Goal: Task Accomplishment & Management: Complete application form

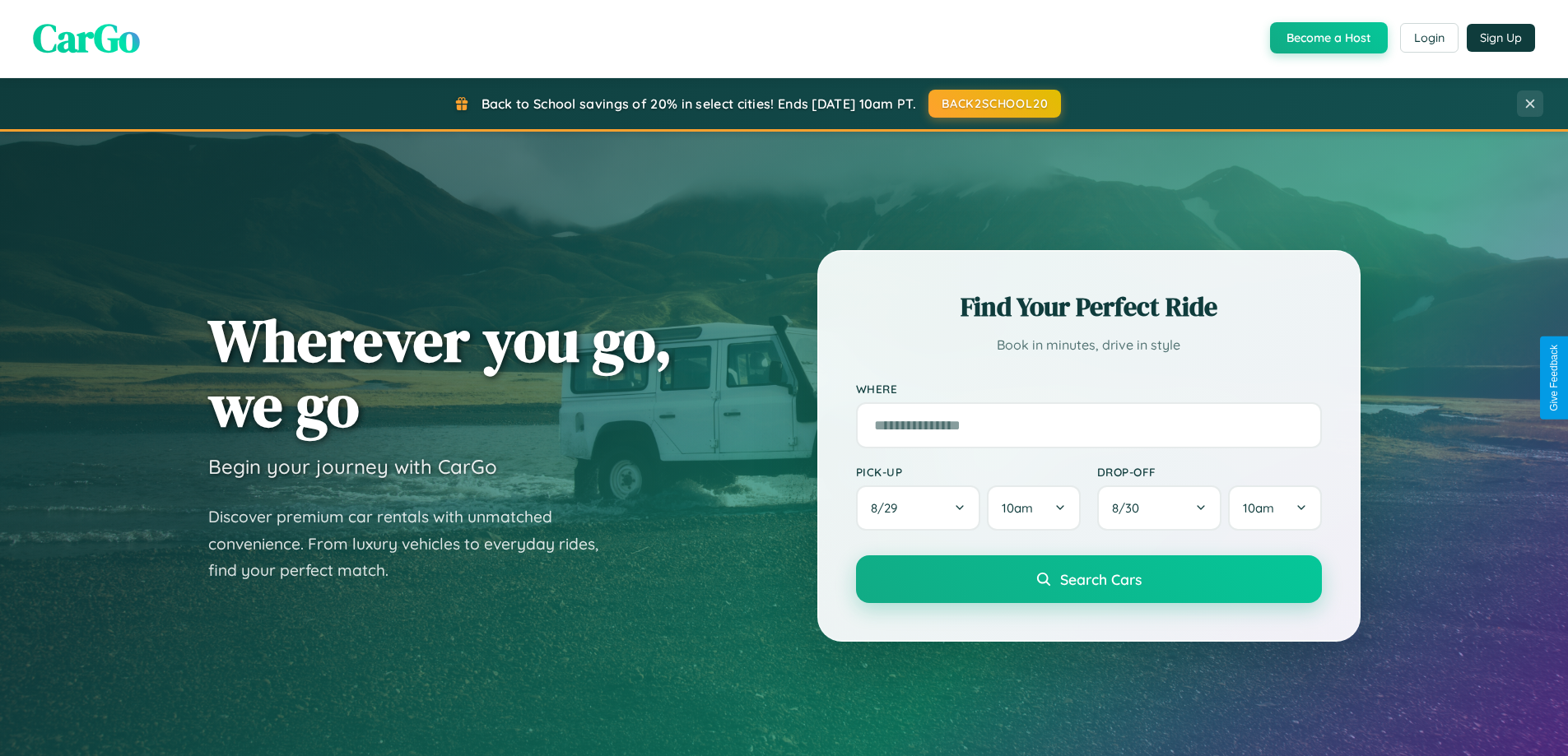
scroll to position [1133, 0]
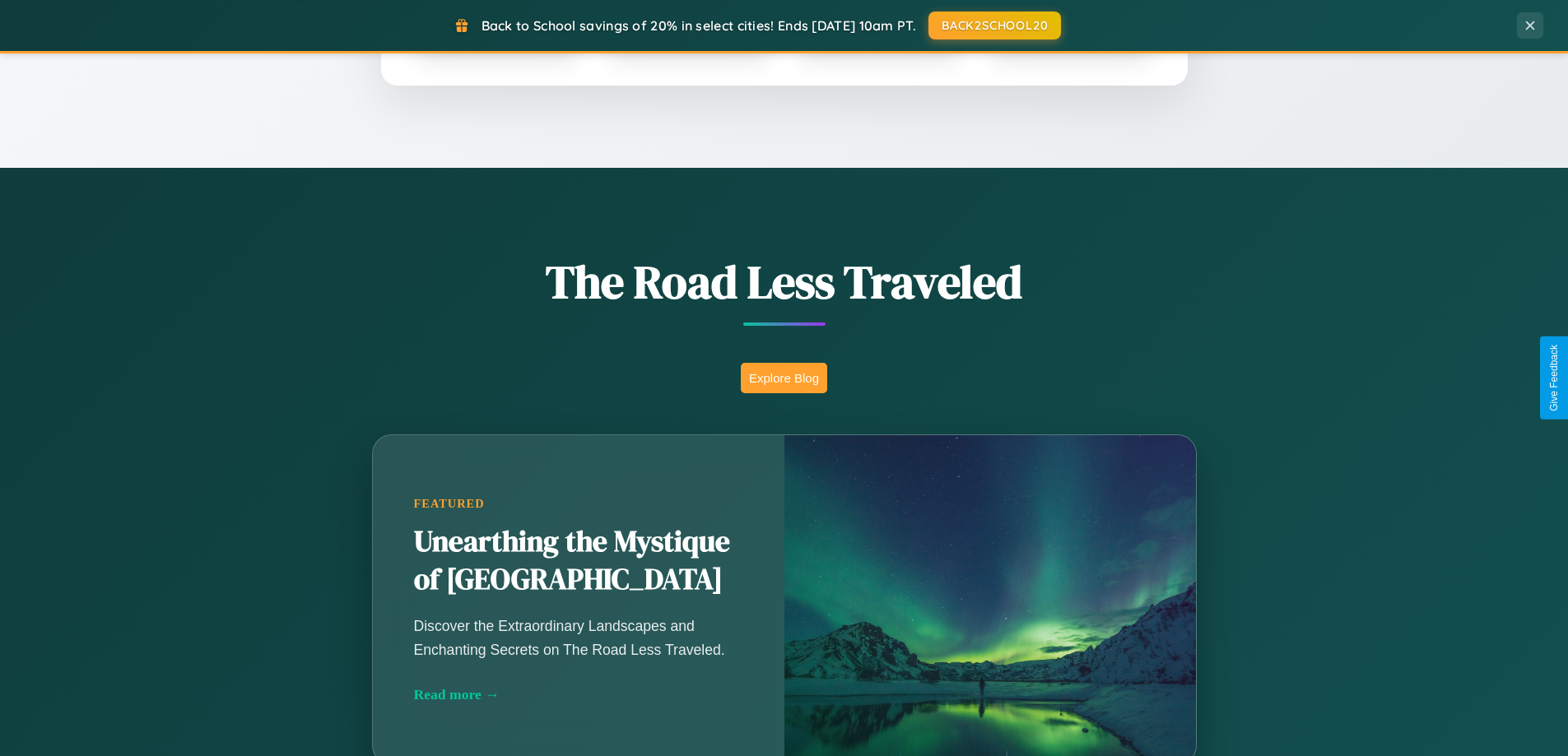
click at [784, 378] on button "Explore Blog" at bounding box center [784, 378] width 87 height 31
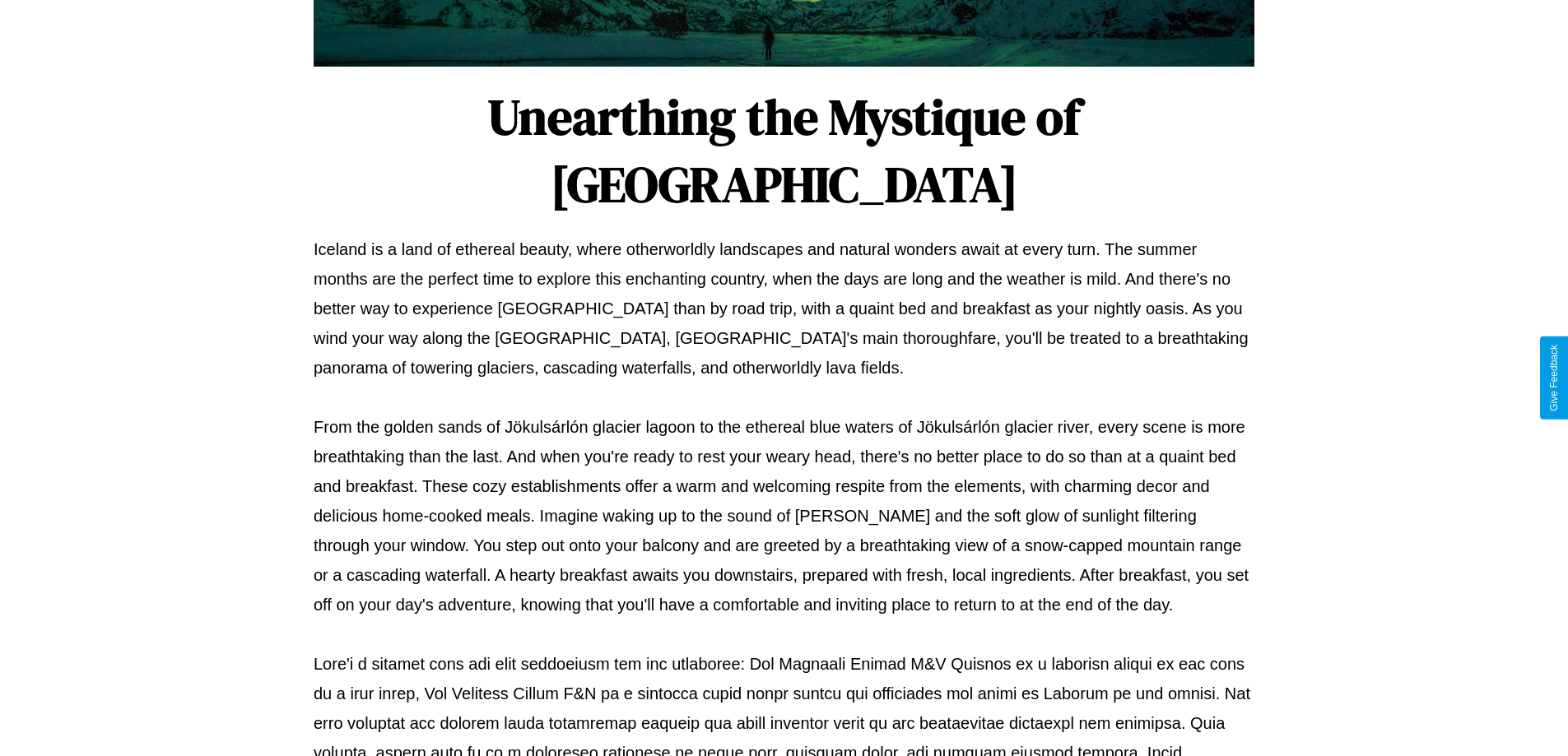
scroll to position [532, 0]
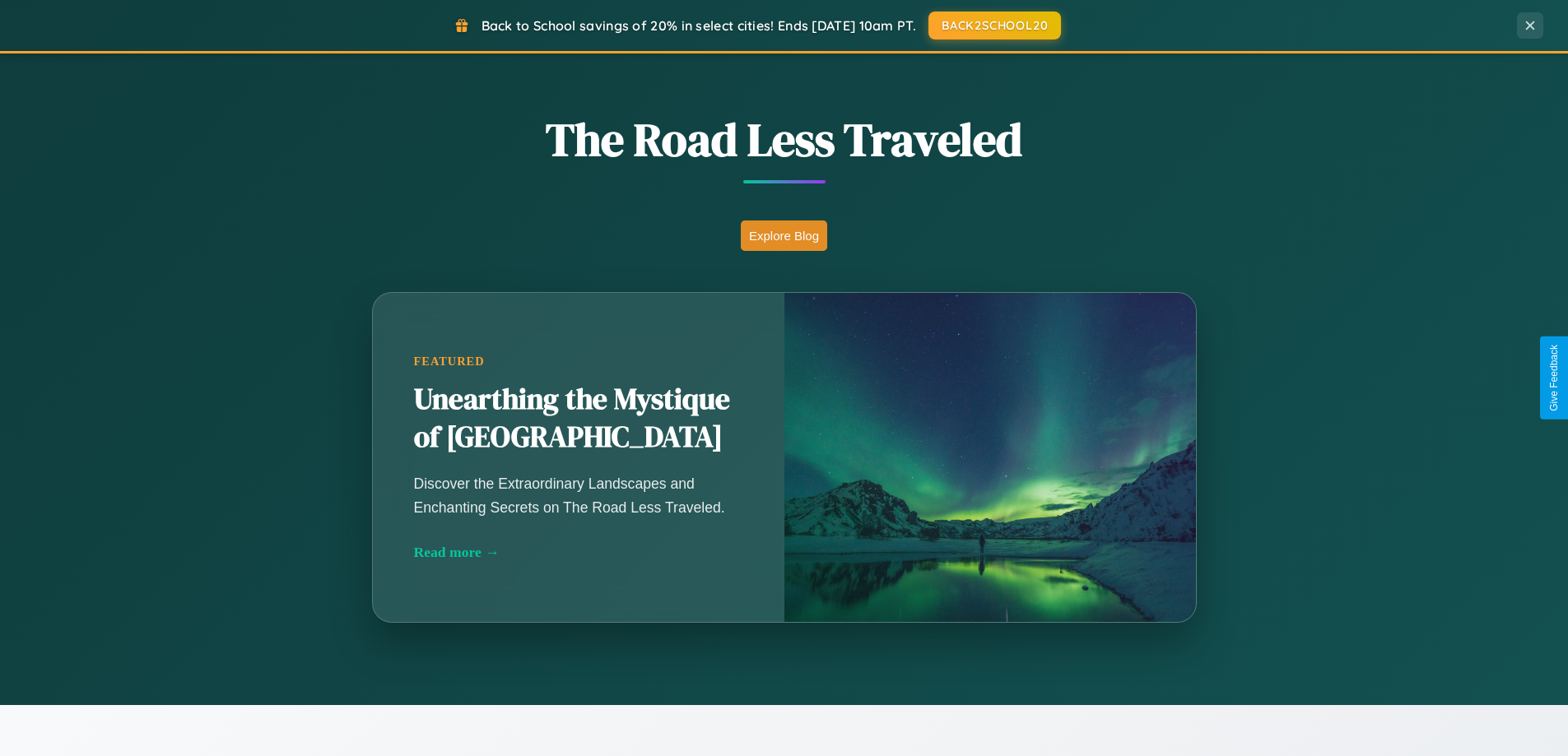
scroll to position [2644, 0]
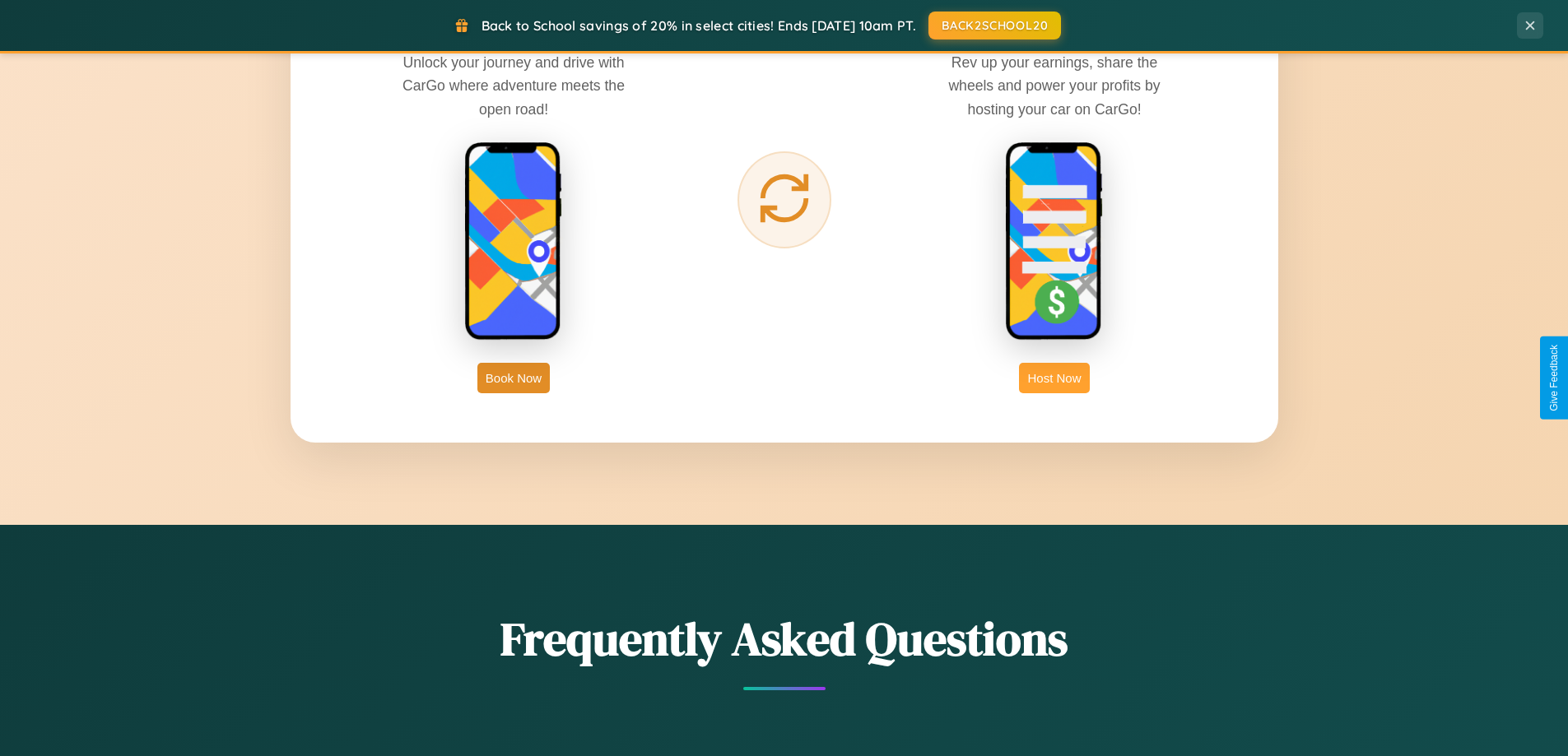
click at [1055, 378] on button "Host Now" at bounding box center [1054, 378] width 70 height 31
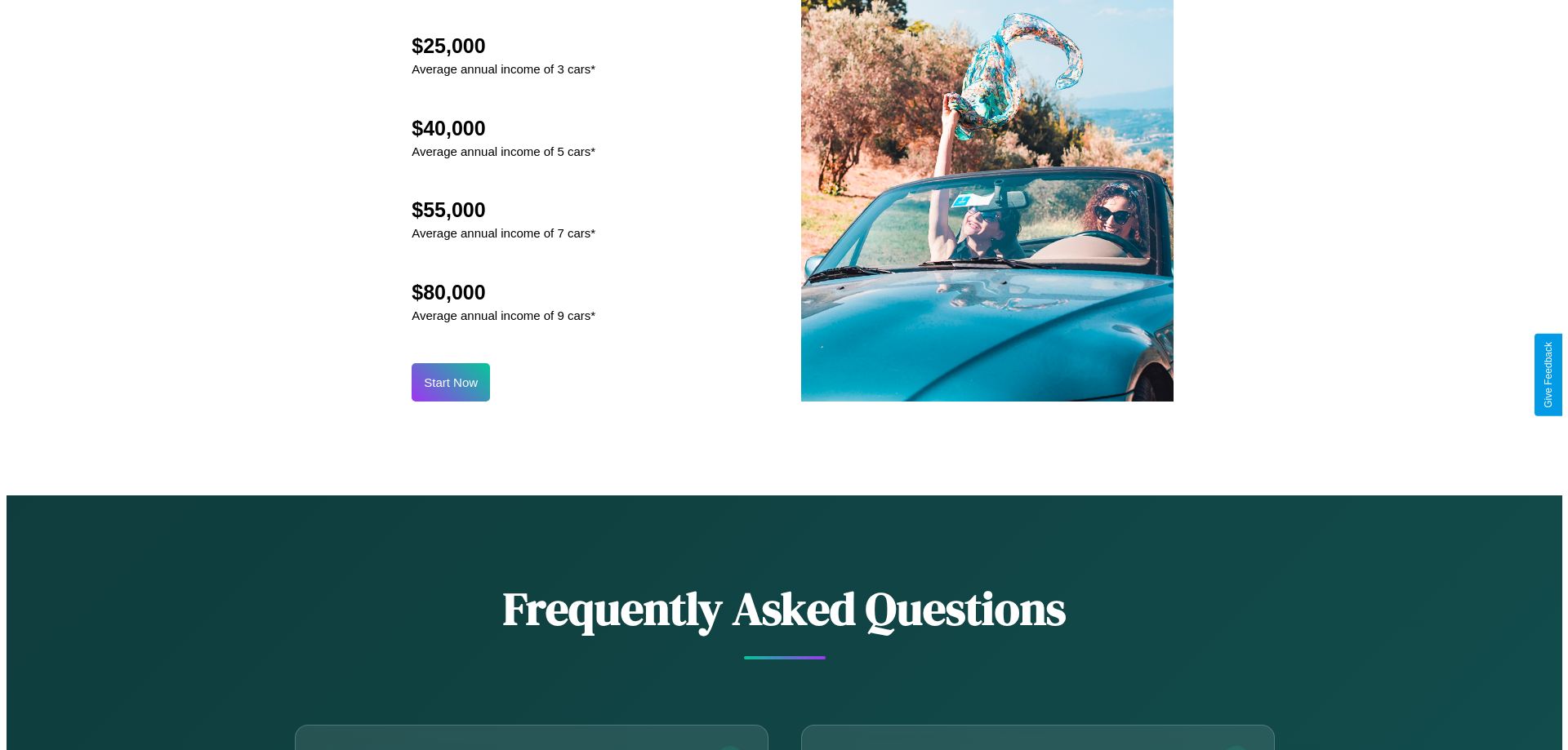
scroll to position [1702, 0]
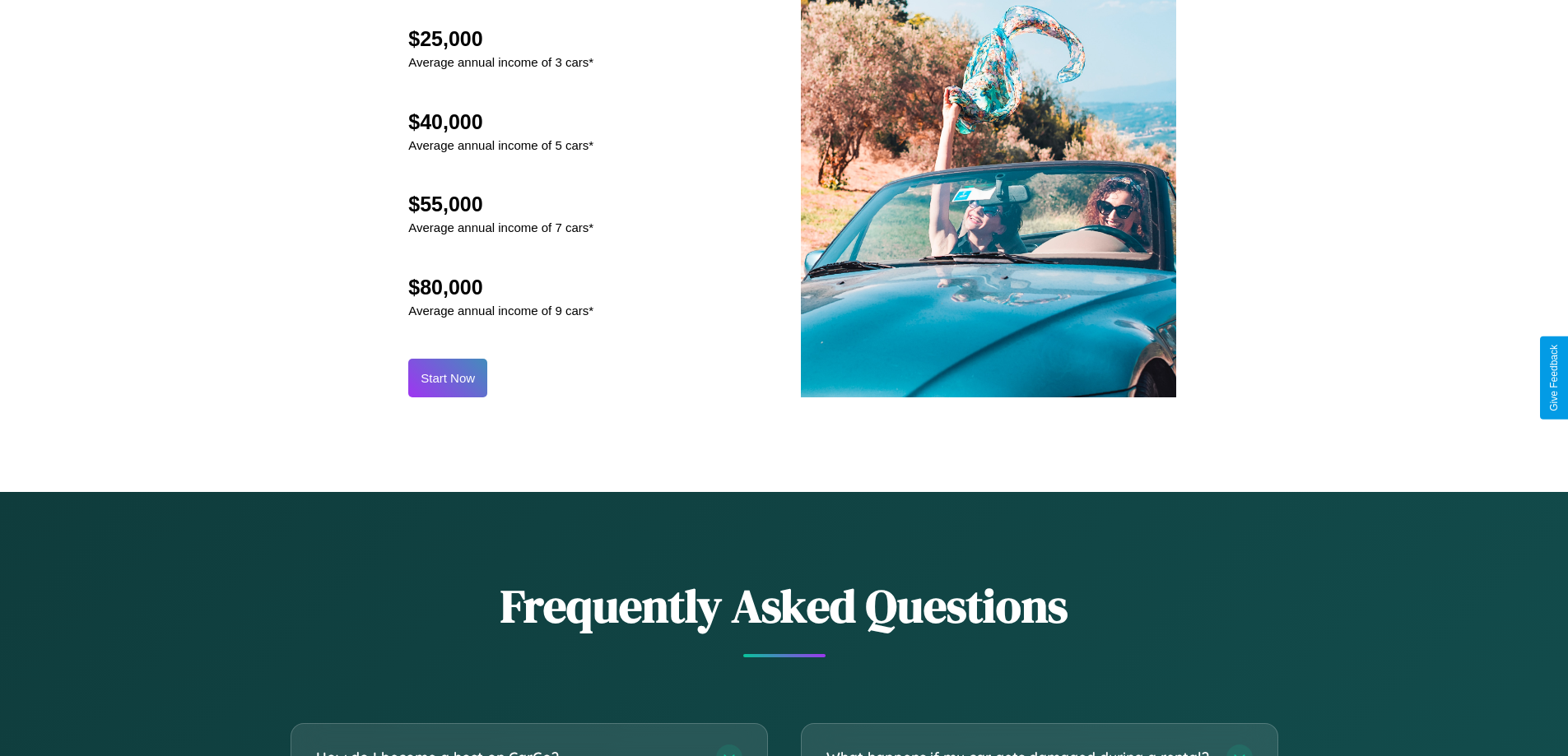
click at [448, 378] on button "Start Now" at bounding box center [447, 378] width 79 height 39
